Goal: Transaction & Acquisition: Purchase product/service

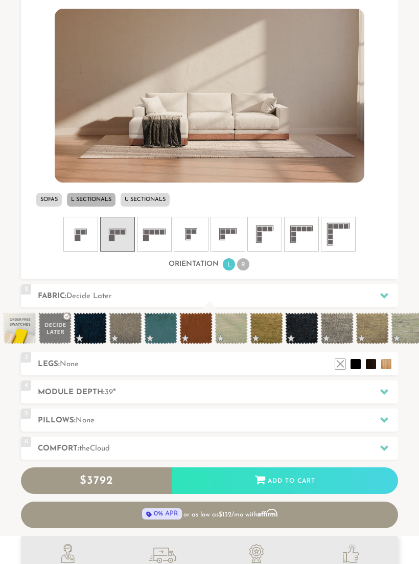
scroll to position [363, 0]
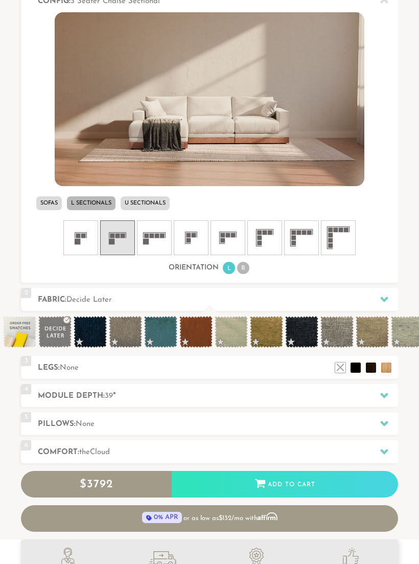
click at [391, 395] on div at bounding box center [383, 395] width 21 height 21
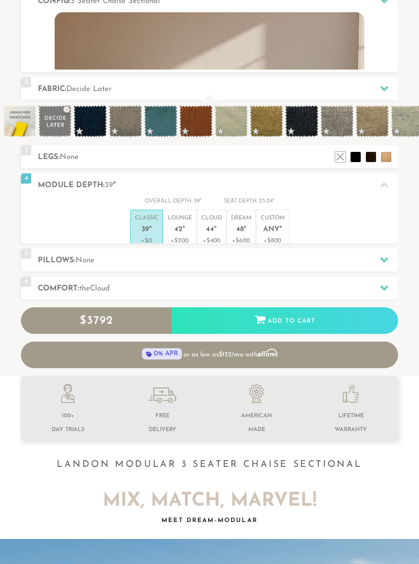
scroll to position [9600, 419]
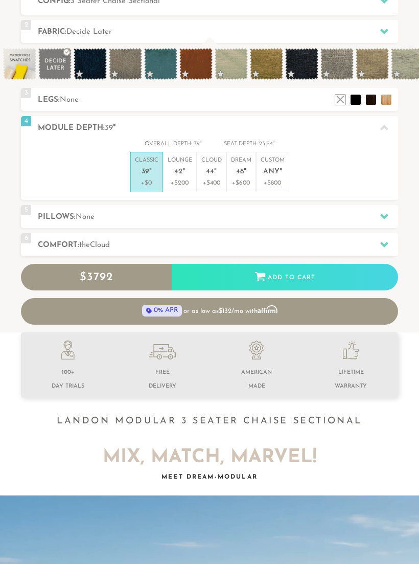
click at [386, 249] on div at bounding box center [383, 244] width 21 height 21
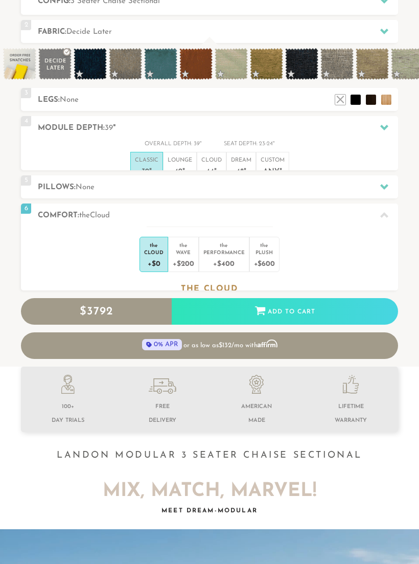
scroll to position [1, 1]
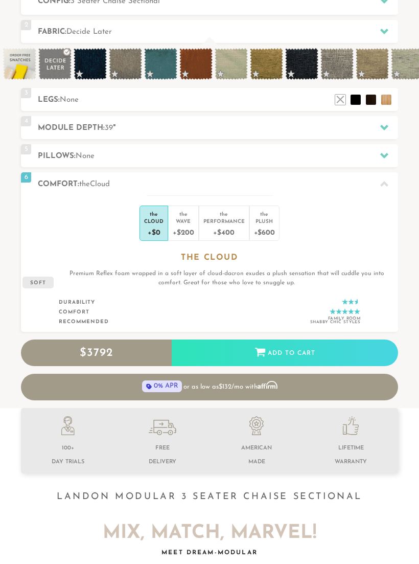
click at [221, 228] on div "+$400" at bounding box center [223, 231] width 41 height 15
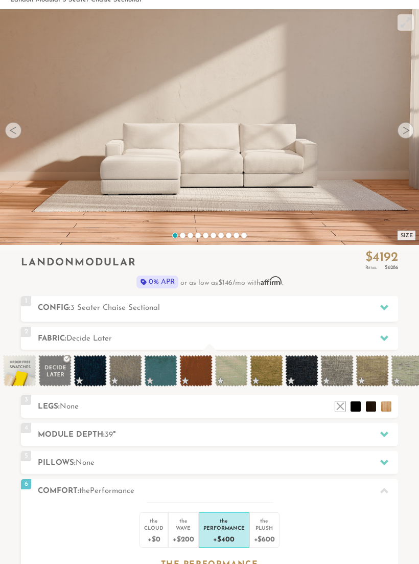
scroll to position [0, 0]
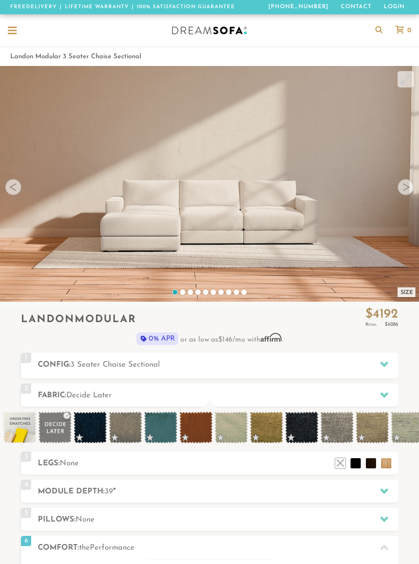
click at [192, 428] on span at bounding box center [195, 427] width 33 height 32
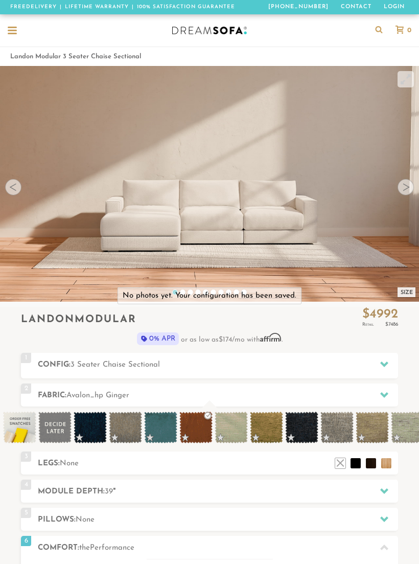
click at [199, 428] on span at bounding box center [195, 427] width 33 height 32
click at [194, 427] on span at bounding box center [195, 427] width 33 height 32
click at [288, 214] on video at bounding box center [209, 170] width 419 height 209
click at [196, 429] on span at bounding box center [195, 427] width 33 height 32
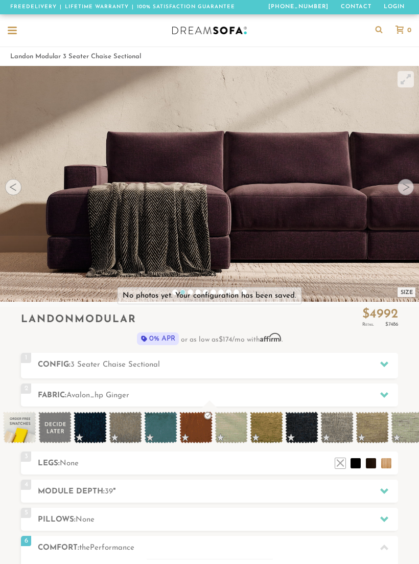
click at [196, 430] on span at bounding box center [195, 427] width 33 height 32
click at [381, 397] on icon at bounding box center [384, 394] width 8 height 8
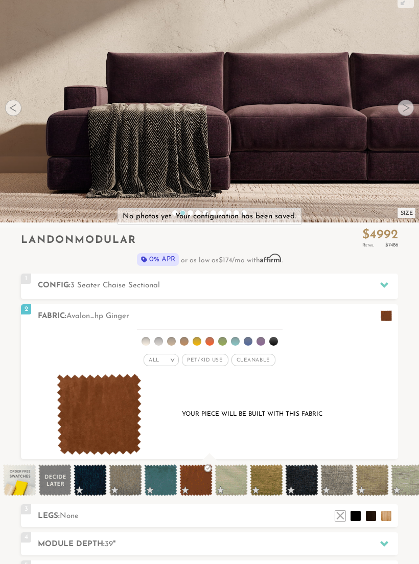
scroll to position [79, 0]
click at [112, 407] on img at bounding box center [99, 413] width 85 height 81
